Goal: Task Accomplishment & Management: Use online tool/utility

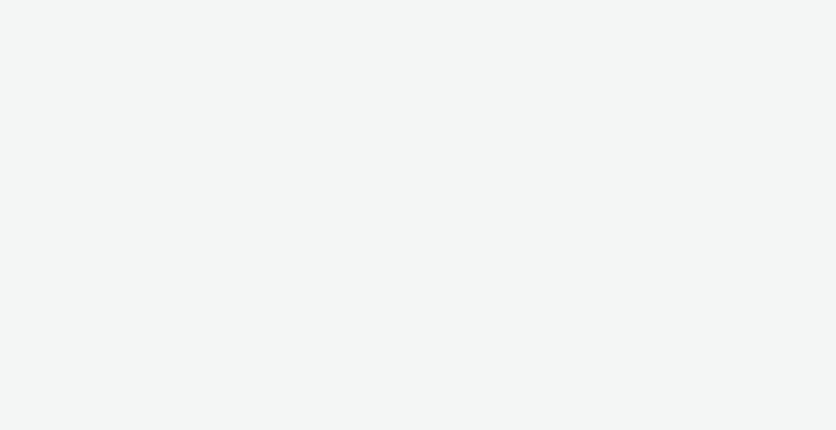
select select "d75b620b-d168-4544-9c23-465456c2ed0f"
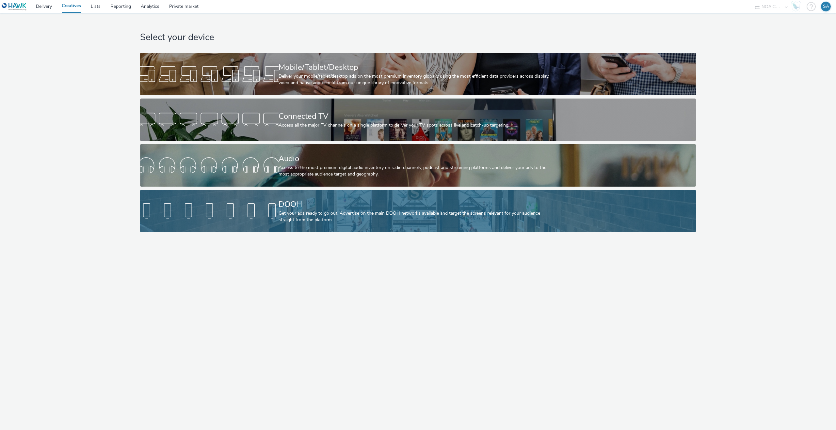
click at [306, 202] on div "DOOH" at bounding box center [416, 204] width 277 height 11
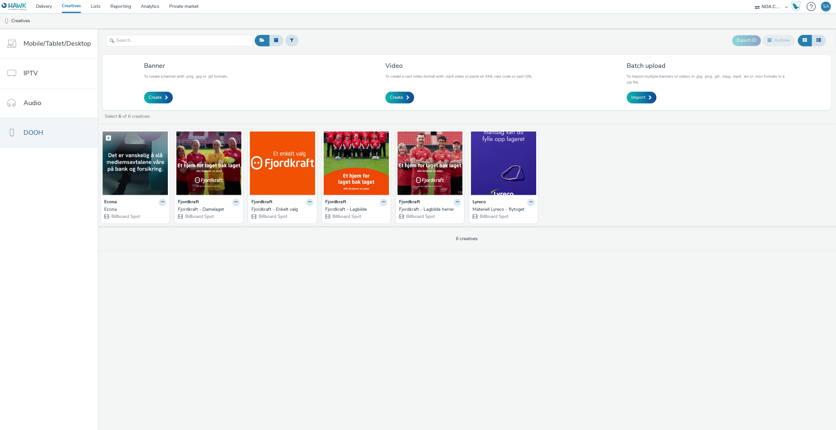
click at [149, 183] on img at bounding box center [135, 164] width 65 height 64
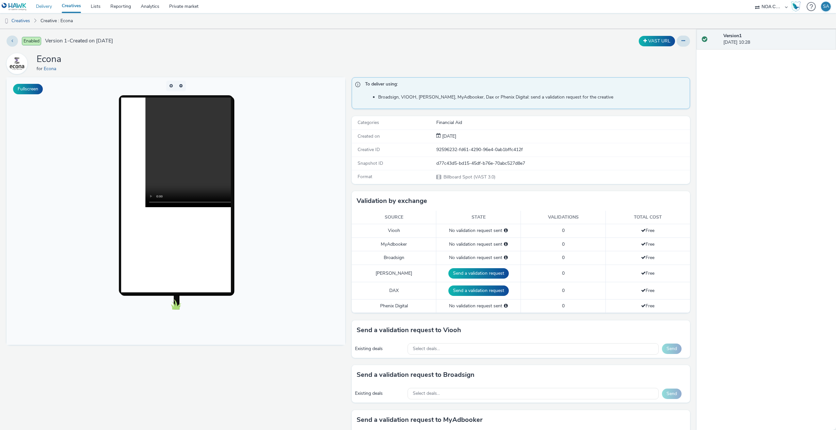
click at [49, 2] on link "Delivery" at bounding box center [44, 6] width 26 height 13
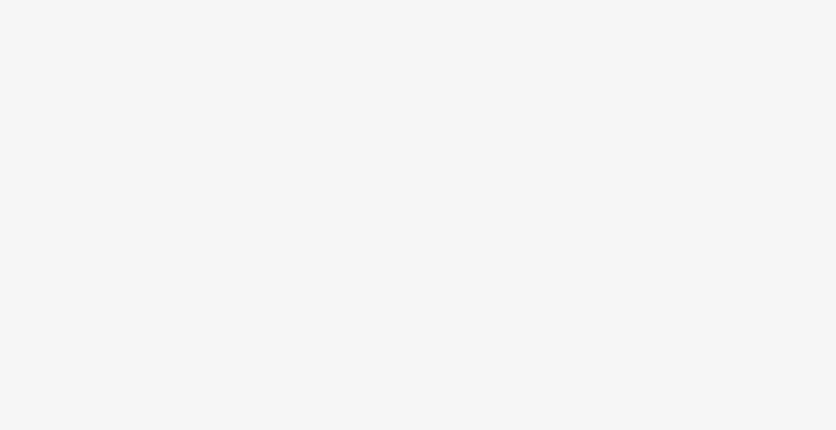
select select "d75b620b-d168-4544-9c23-465456c2ed0f"
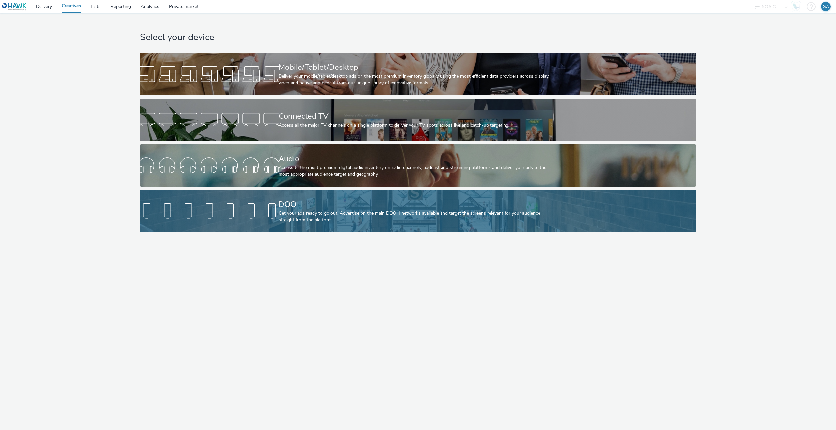
click at [190, 211] on div at bounding box center [209, 211] width 138 height 21
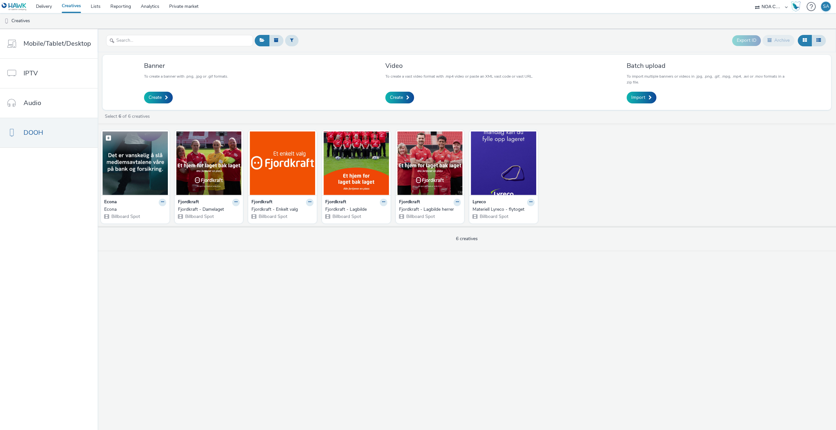
click at [117, 172] on img at bounding box center [135, 164] width 65 height 64
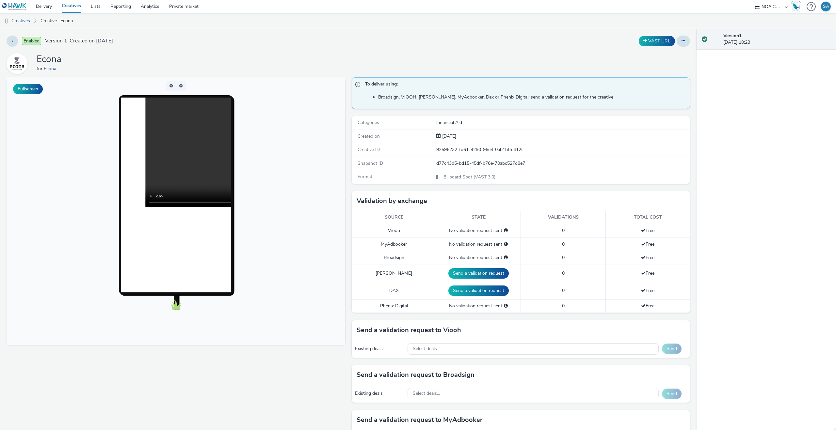
click at [169, 173] on video at bounding box center [254, 153] width 219 height 110
click at [54, 5] on link "Delivery" at bounding box center [44, 6] width 26 height 13
